Goal: Transaction & Acquisition: Purchase product/service

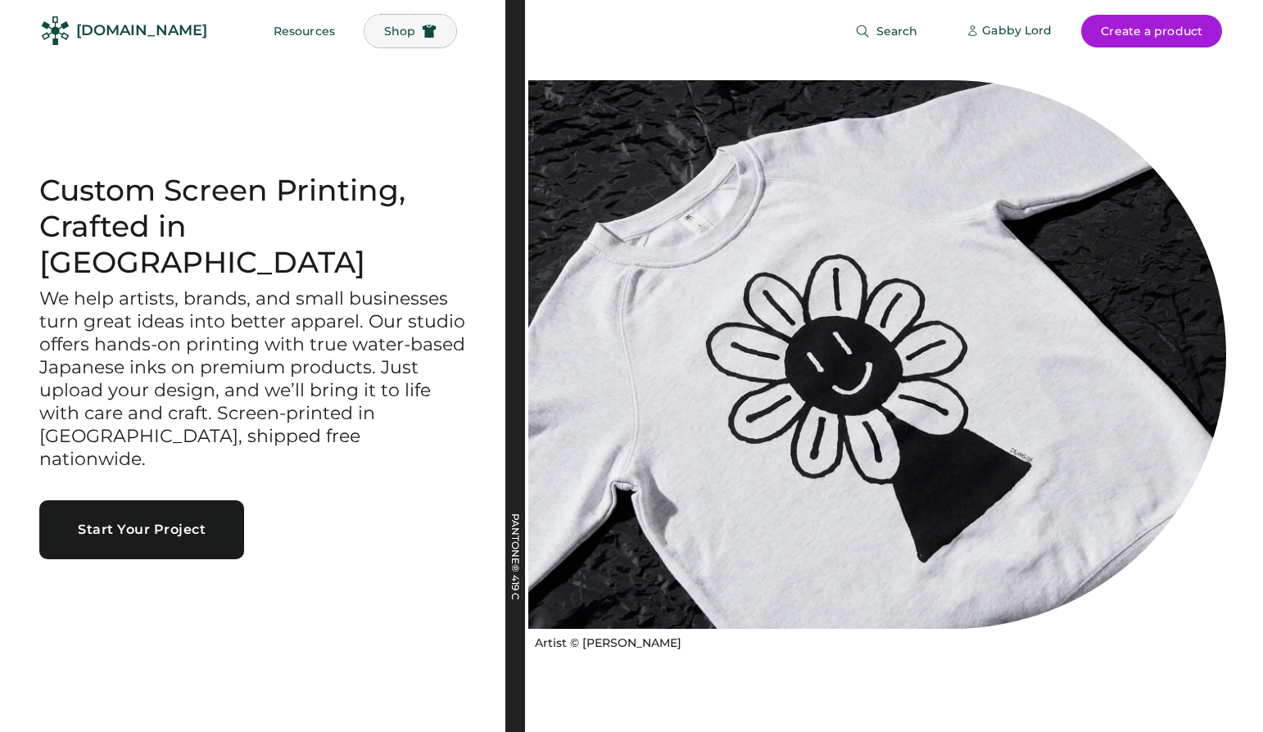
click at [384, 27] on span "Shop" at bounding box center [399, 30] width 31 height 11
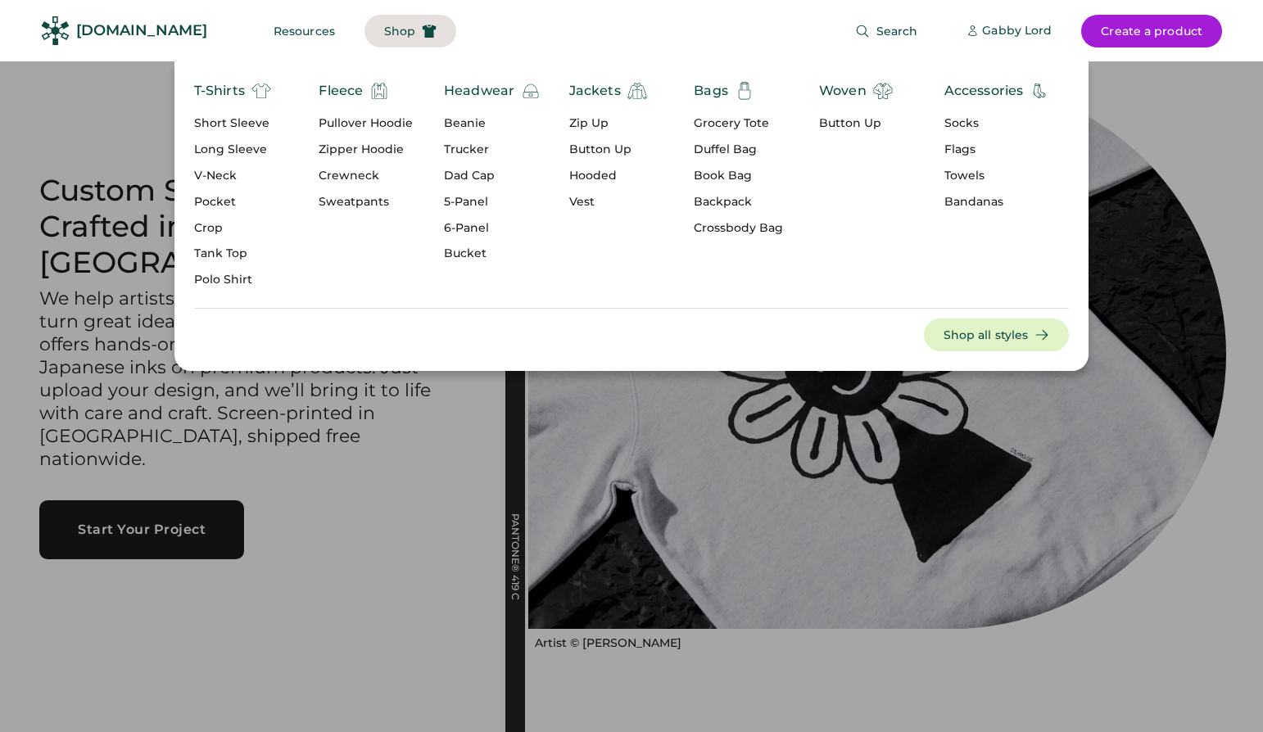
click at [228, 92] on div "T-Shirts" at bounding box center [219, 91] width 51 height 20
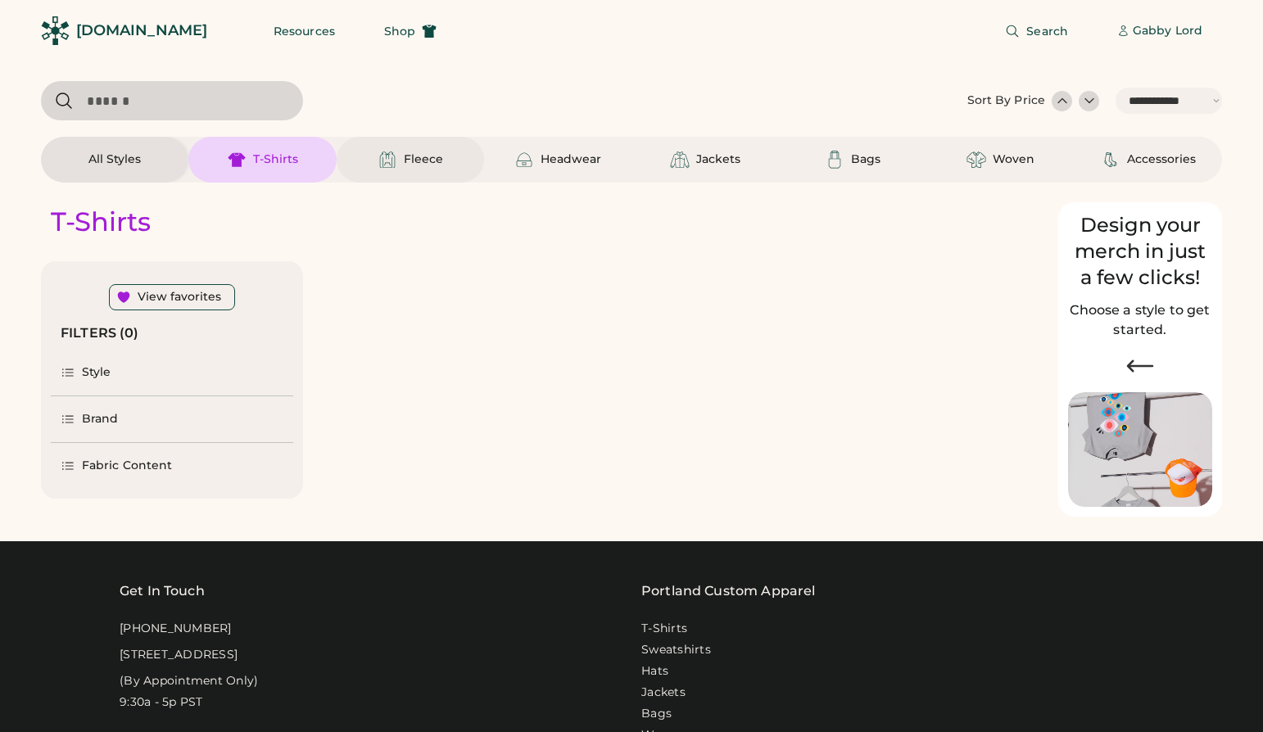
select select "*****"
select select "*"
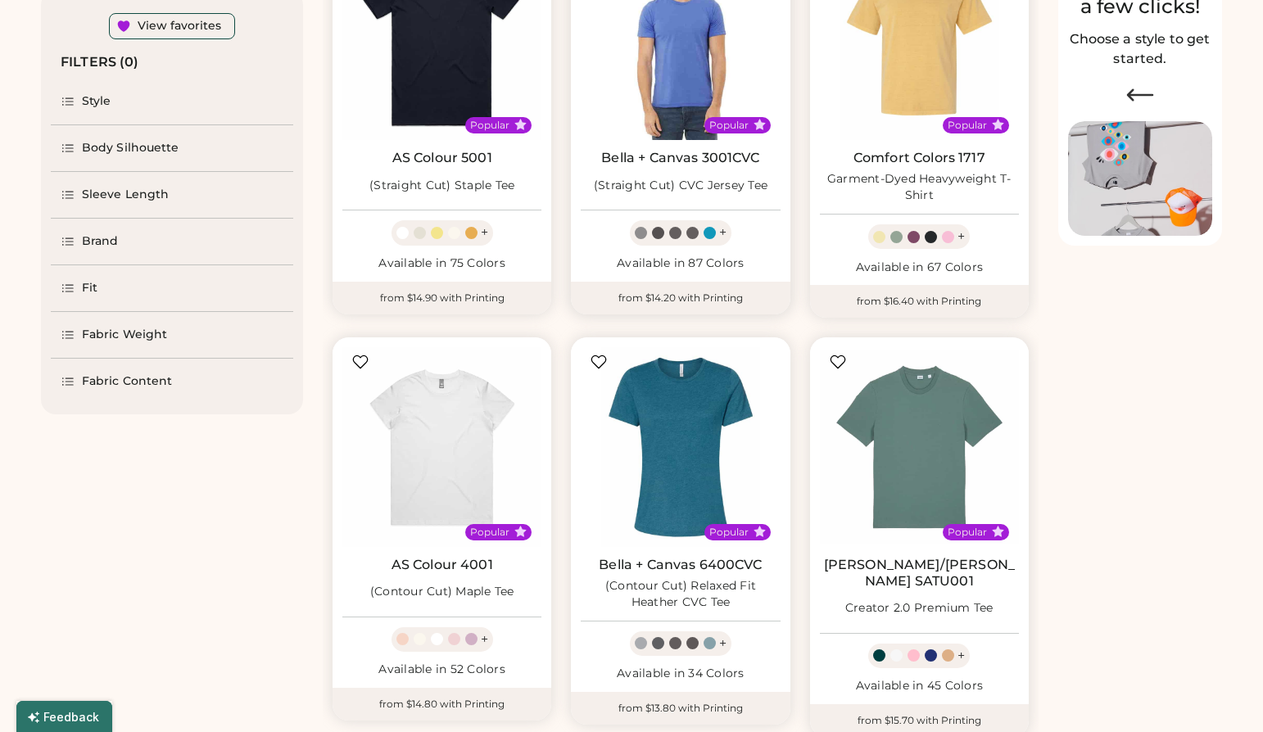
select select "*****"
select select "*"
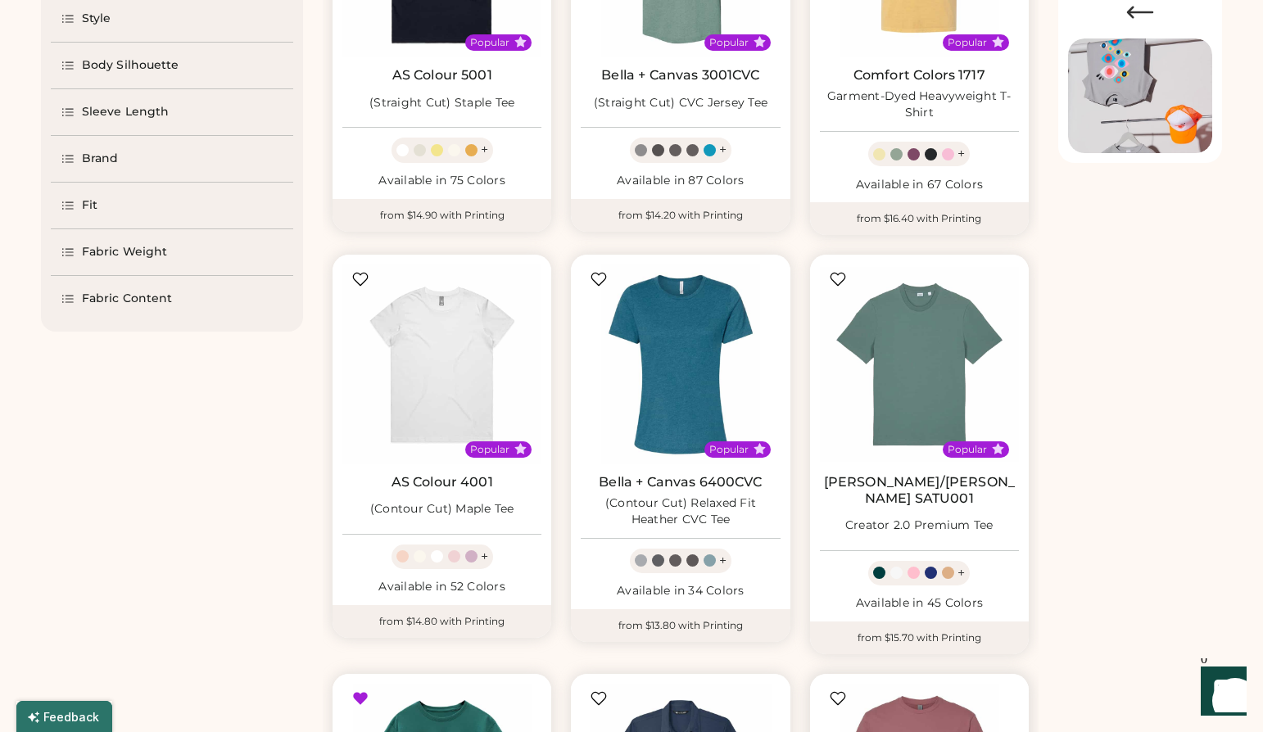
scroll to position [322, 0]
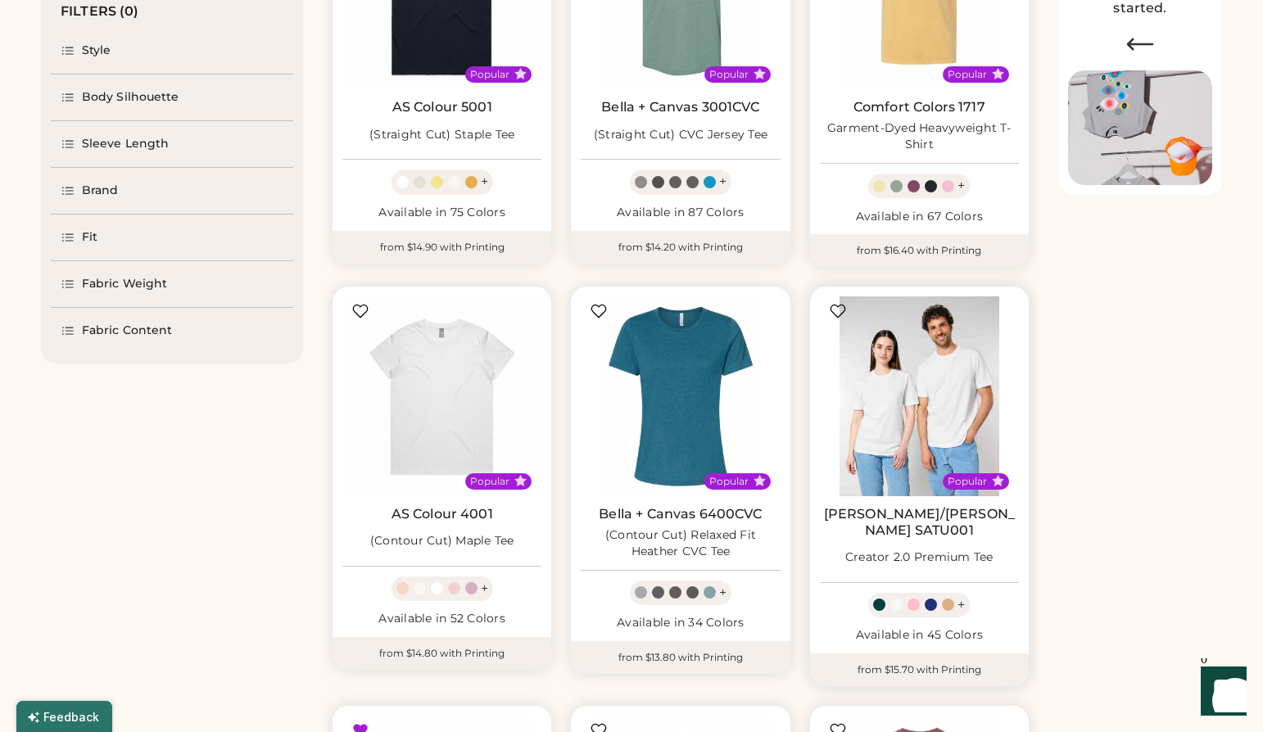
click at [922, 392] on img at bounding box center [919, 396] width 199 height 199
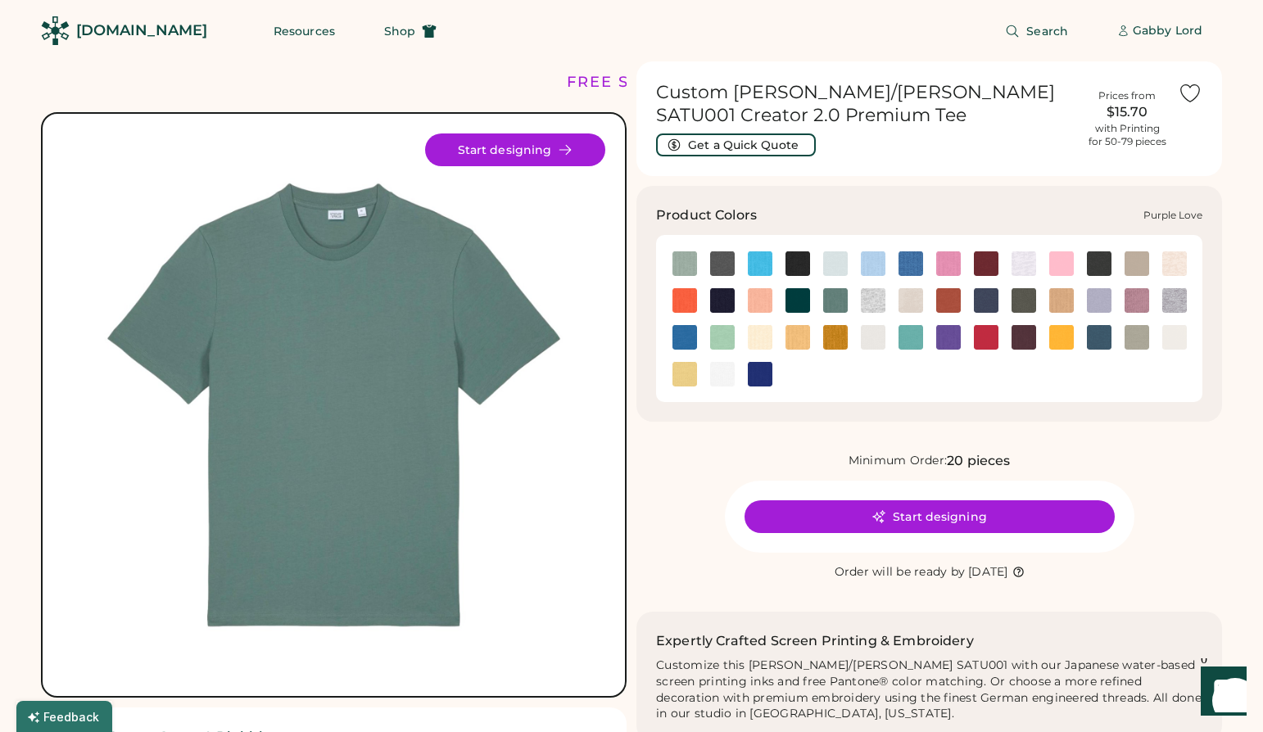
click at [956, 337] on img at bounding box center [948, 337] width 25 height 25
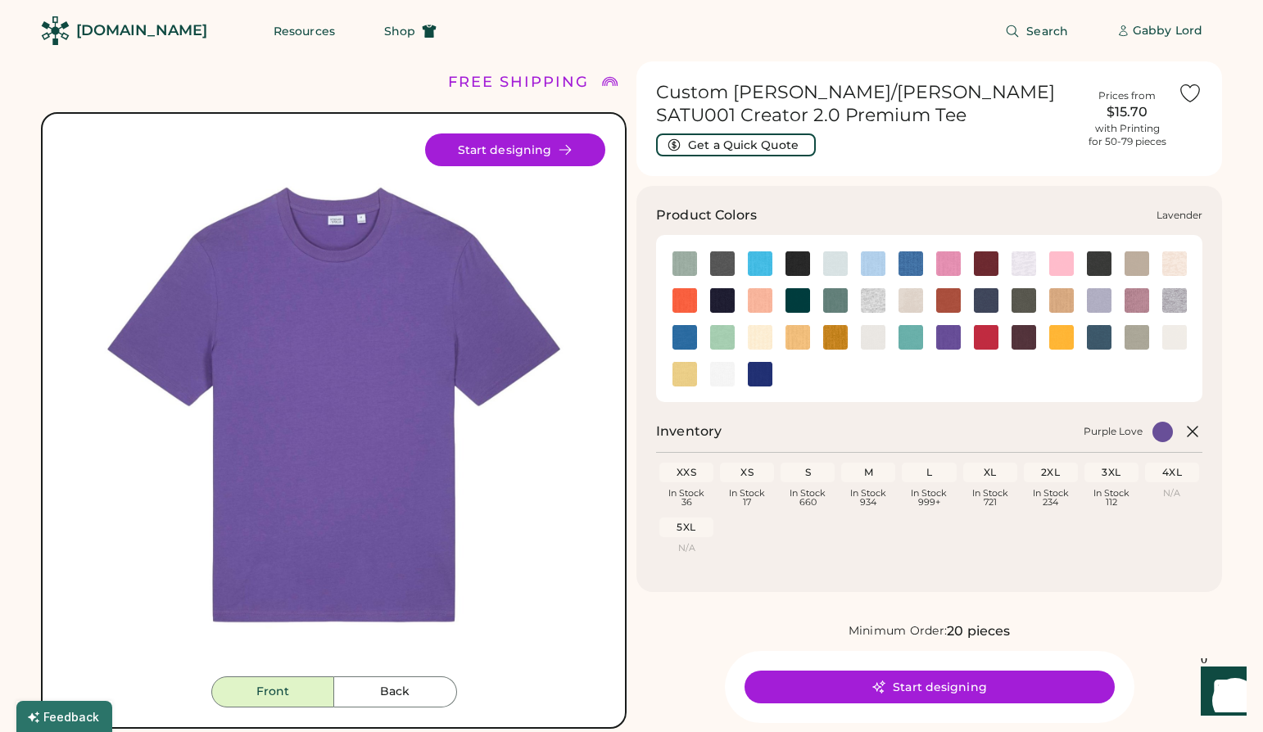
click at [1089, 306] on img at bounding box center [1099, 300] width 25 height 25
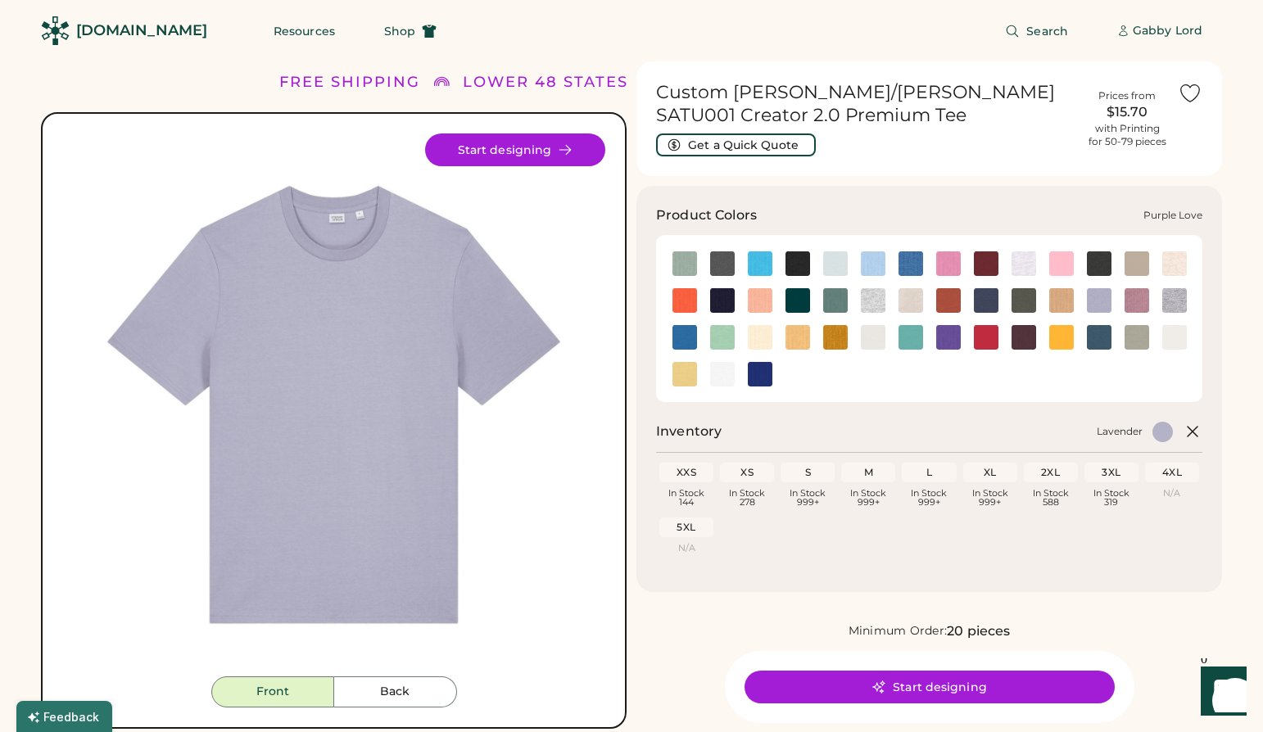
click at [948, 333] on img at bounding box center [948, 337] width 25 height 25
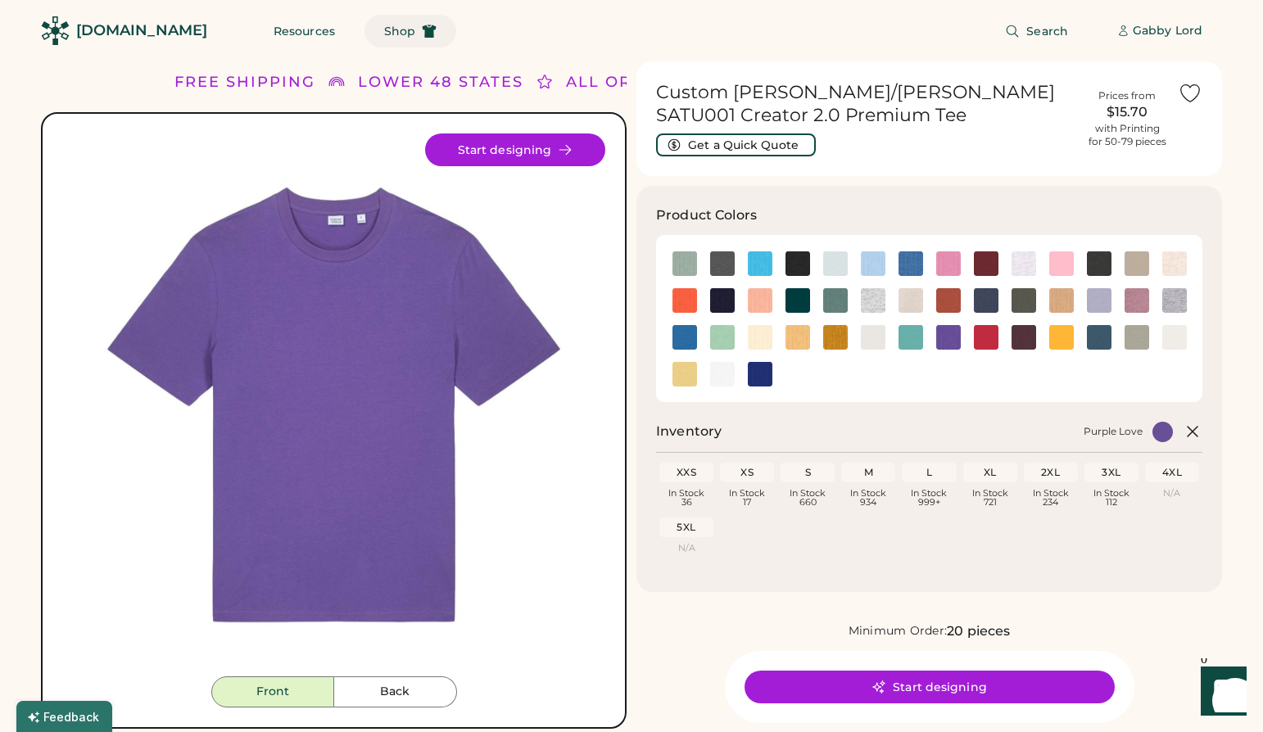
click at [384, 29] on span "Shop" at bounding box center [399, 30] width 31 height 11
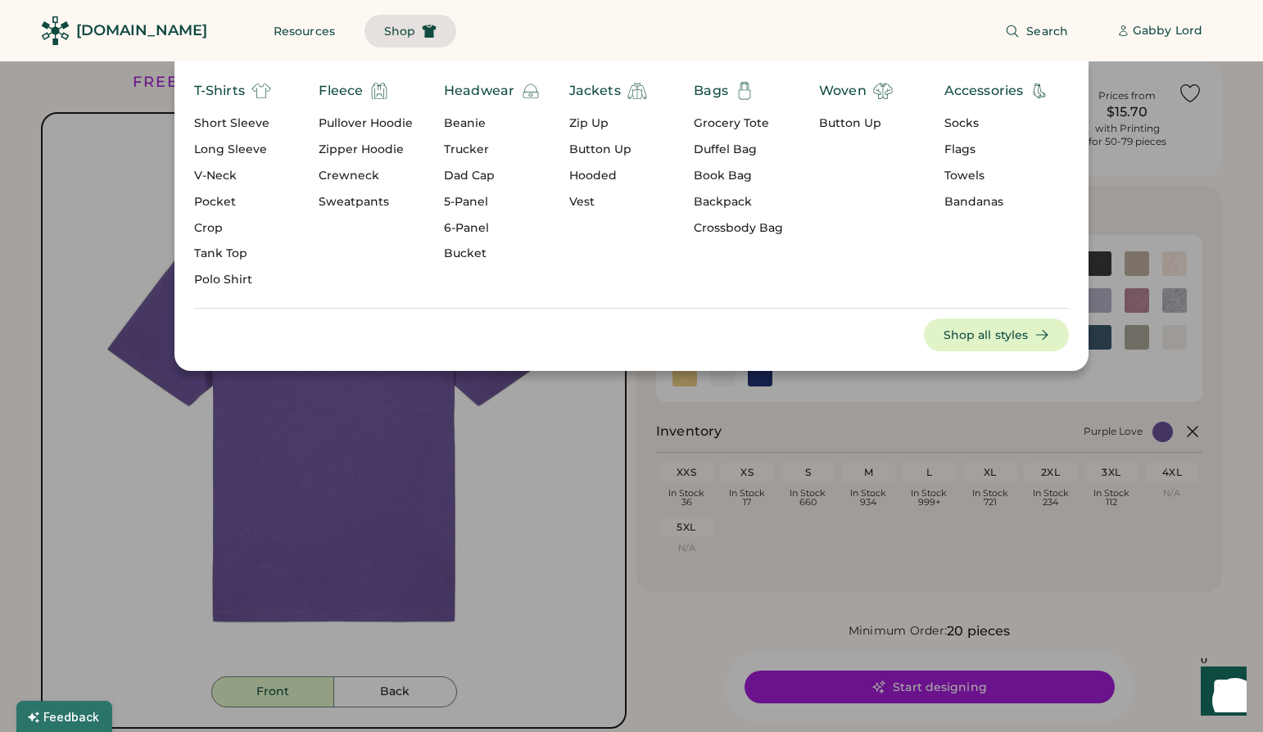
click at [221, 121] on div "Short Sleeve" at bounding box center [232, 123] width 77 height 16
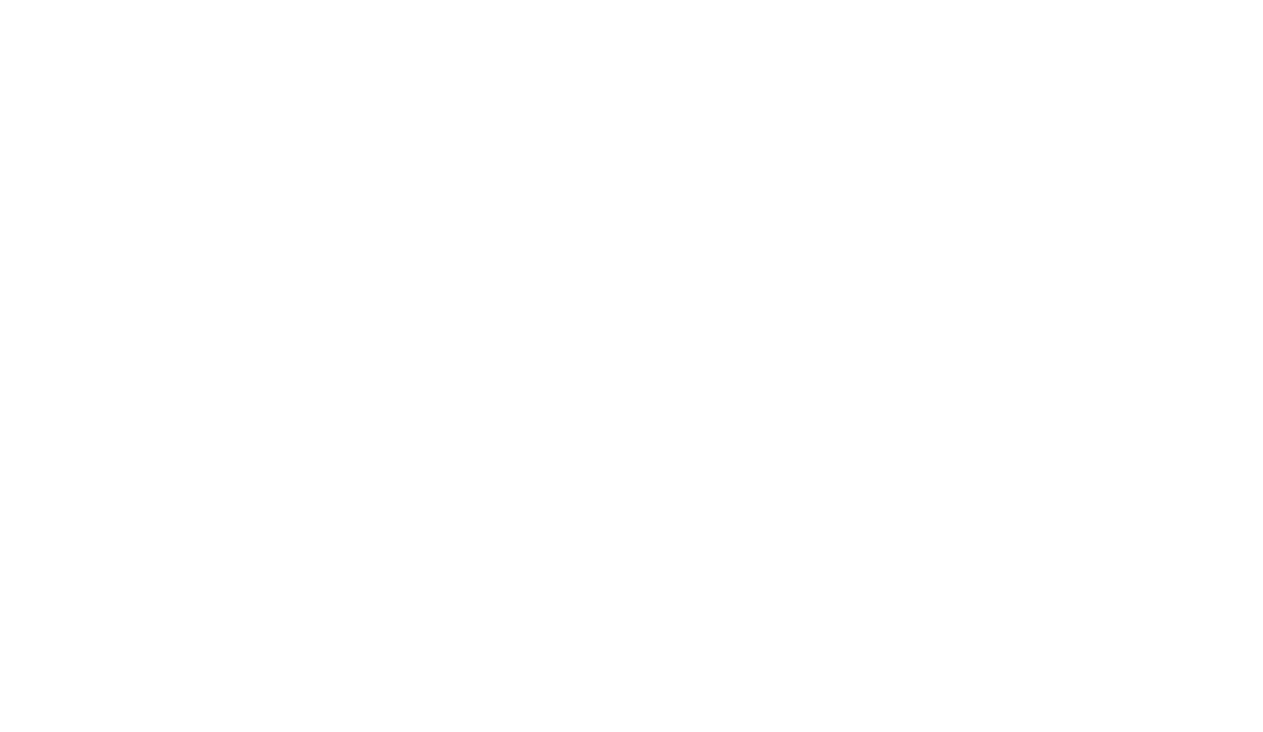
select select "*****"
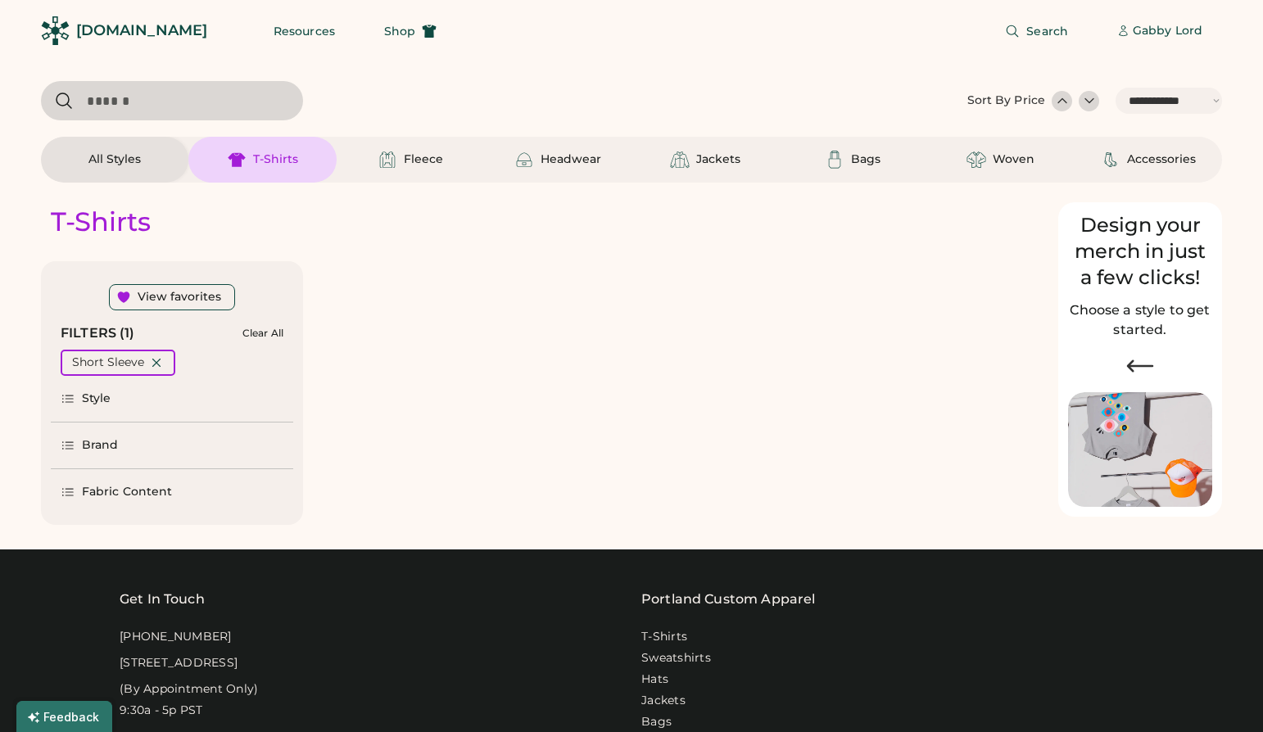
select select "*"
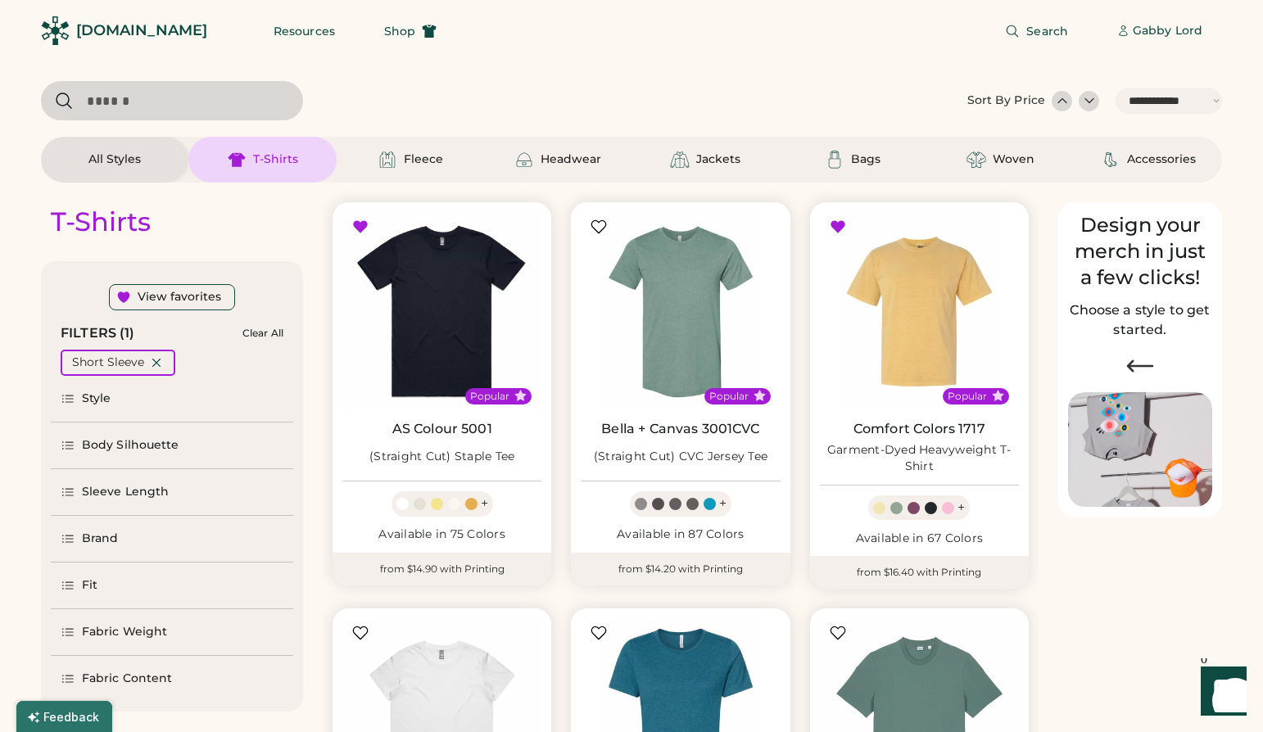
click at [100, 108] on input "input" at bounding box center [172, 100] width 262 height 39
type input "******"
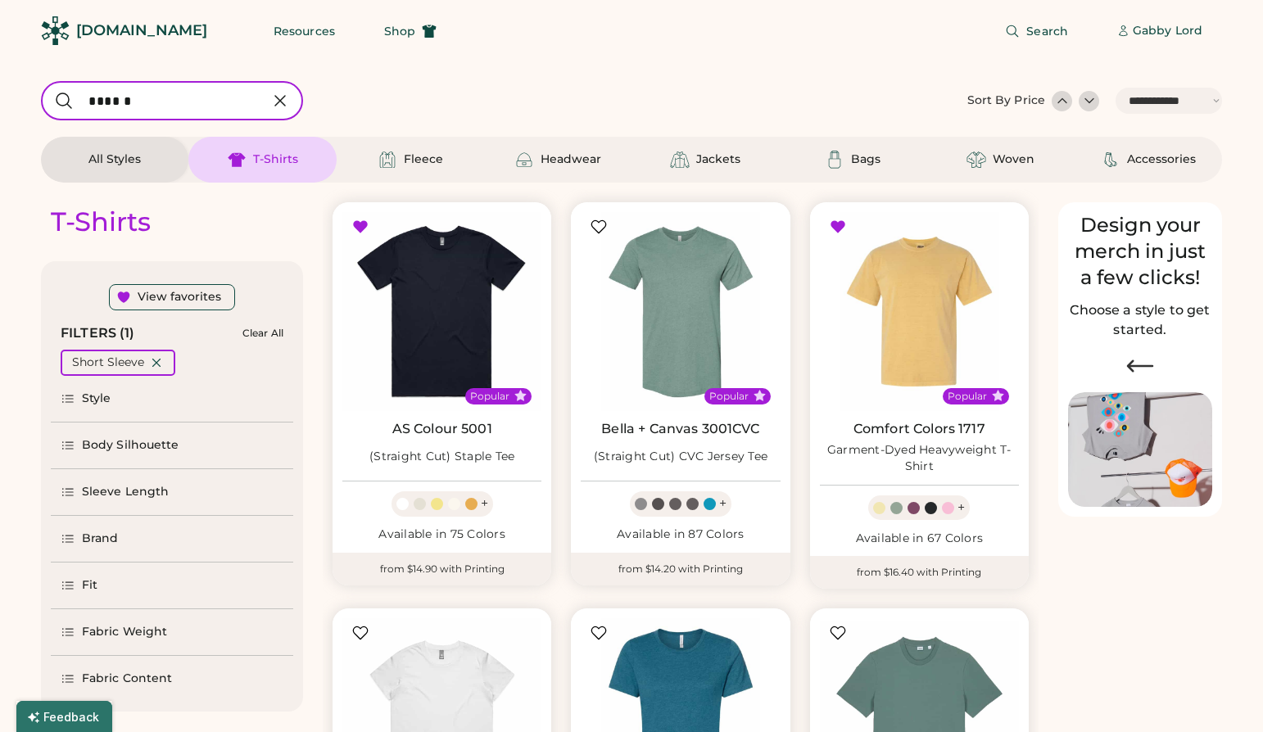
select select "*"
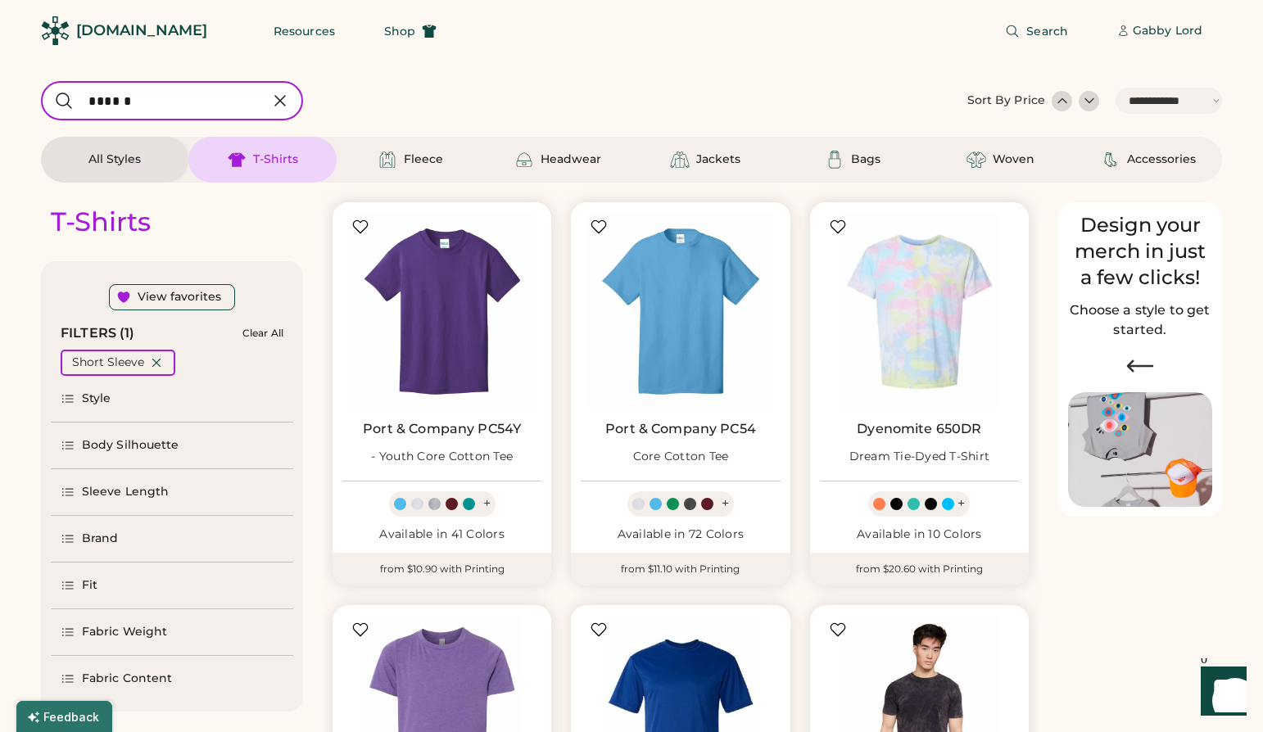
scroll to position [361, 0]
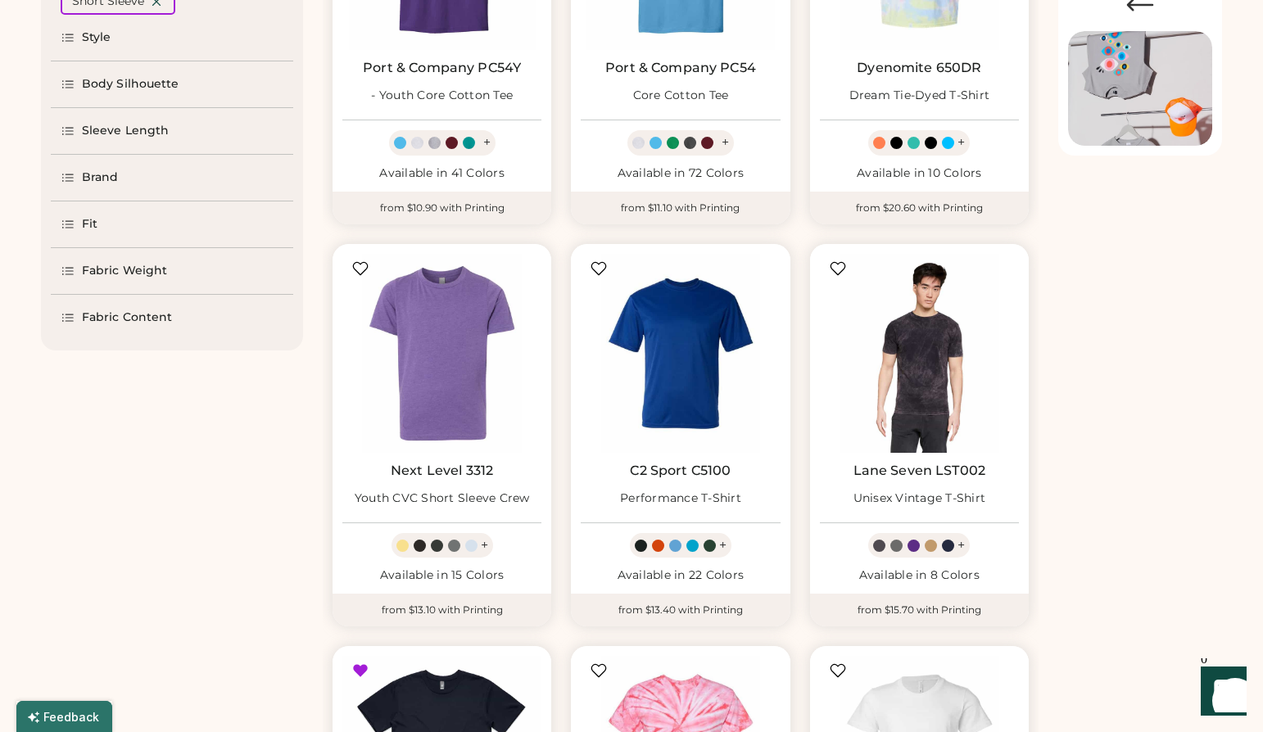
select select "*****"
select select "*"
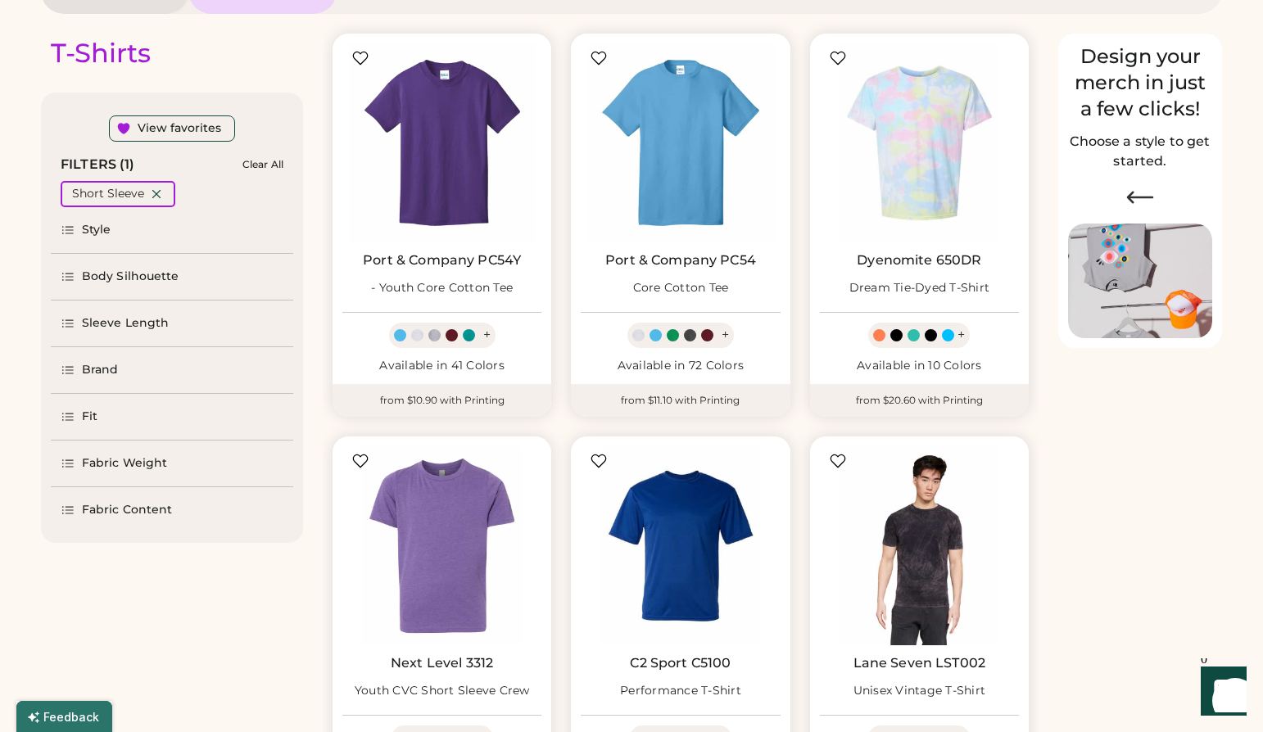
scroll to position [159, 0]
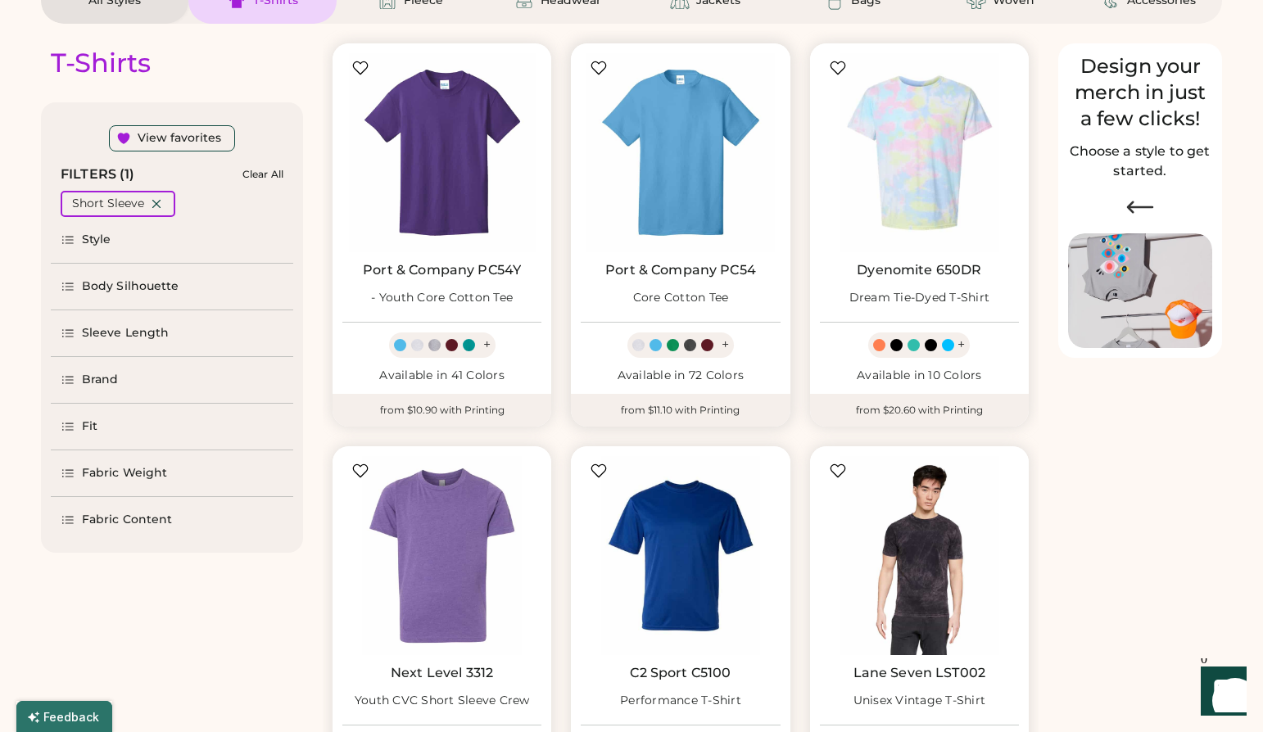
click at [678, 157] on img at bounding box center [680, 152] width 199 height 199
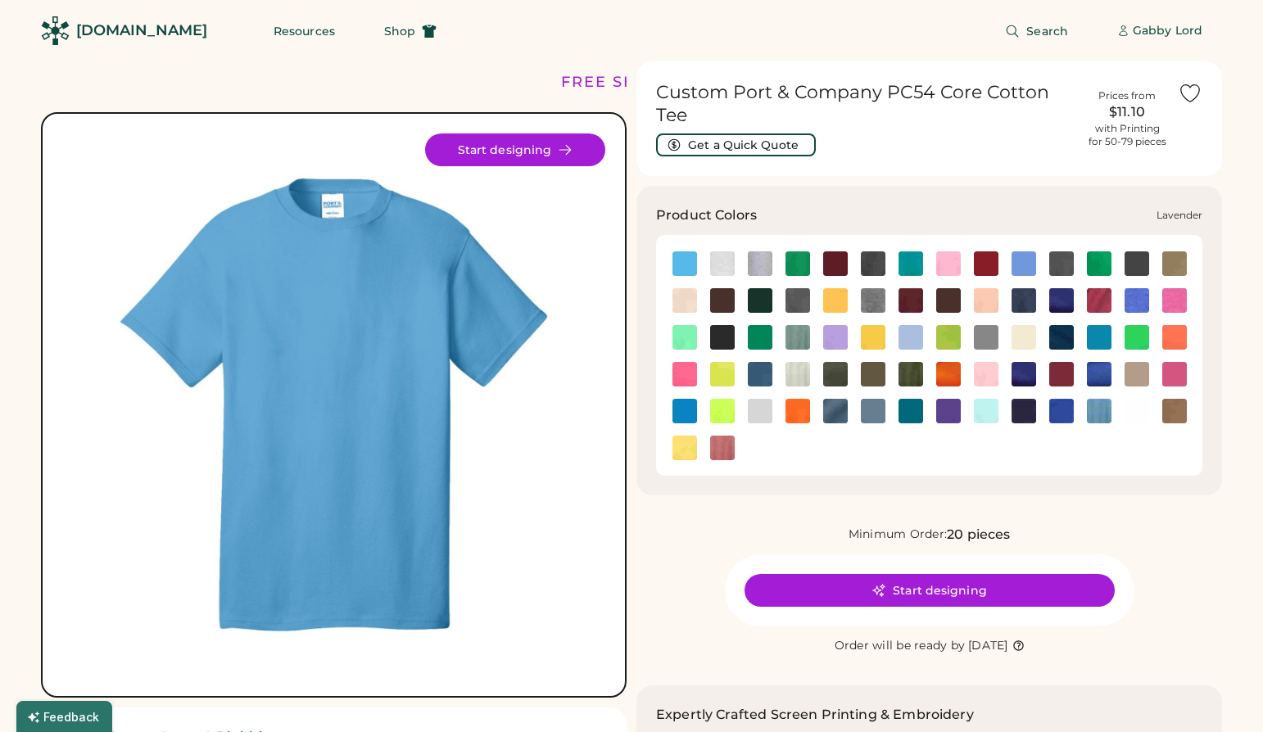
click at [833, 333] on img at bounding box center [835, 337] width 25 height 25
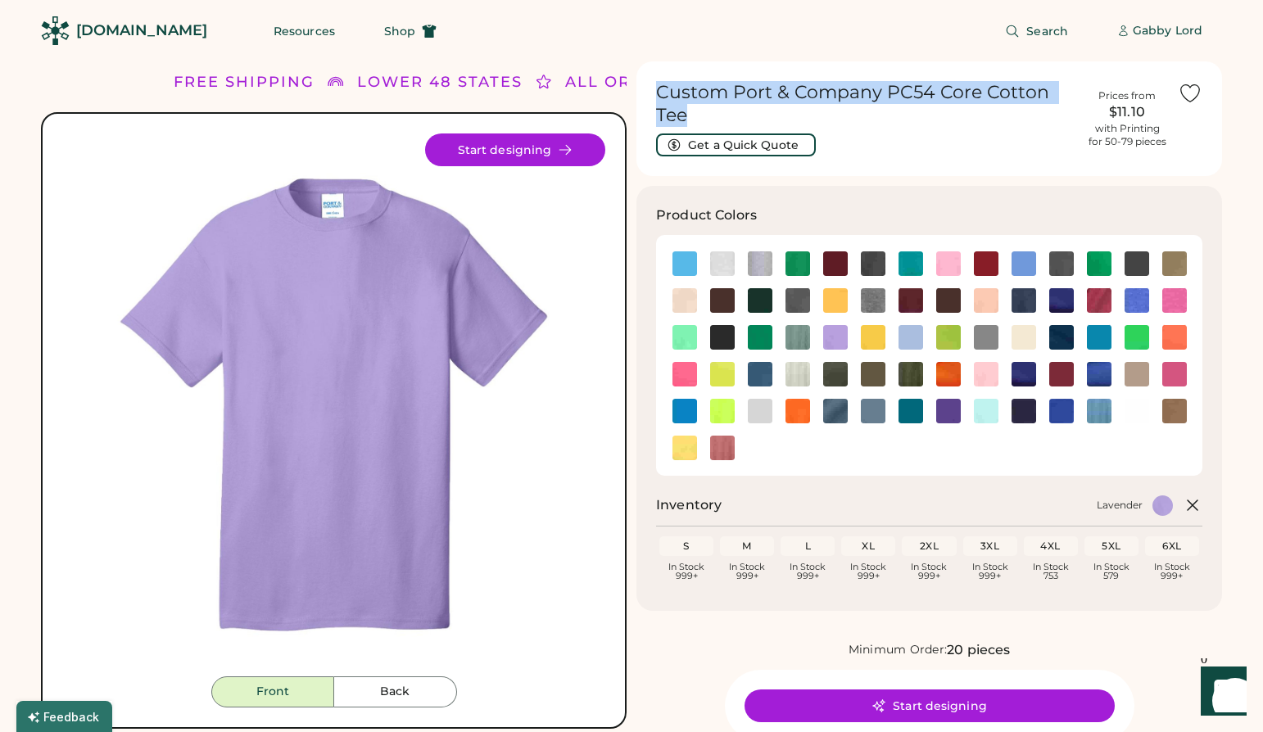
drag, startPoint x: 700, startPoint y: 109, endPoint x: 638, endPoint y: 83, distance: 67.5
click at [638, 83] on div "Custom Port & Company PC54 Core Cotton Tee Get a Quick Quote Prices from $11.10…" at bounding box center [929, 118] width 586 height 115
copy h1 "Custom Port & Company PC54 Core Cotton Tee"
